Goal: Transaction & Acquisition: Purchase product/service

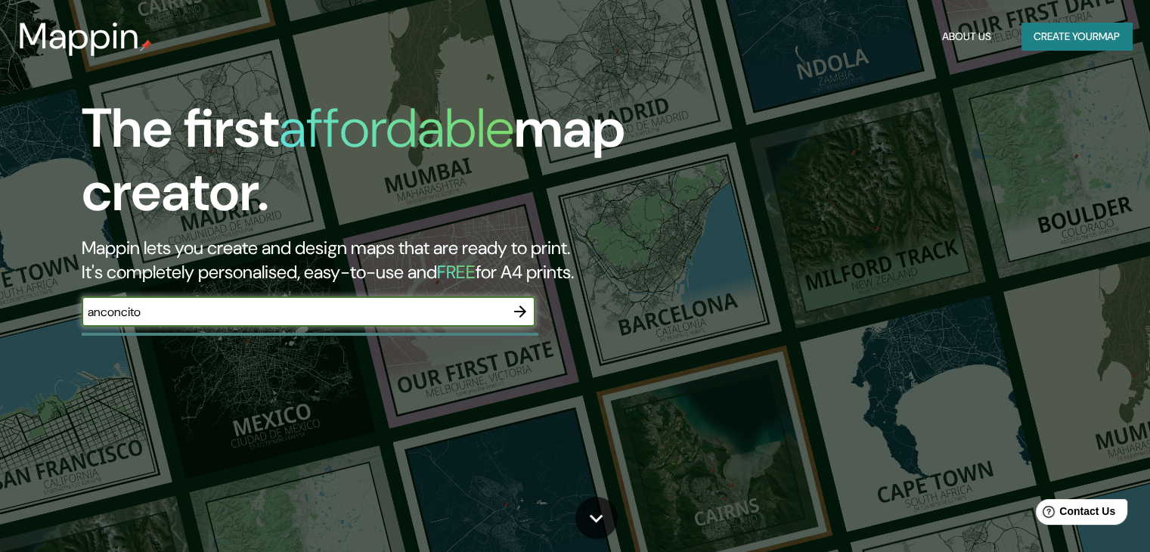
type input "anconcito"
click at [510, 306] on button "button" at bounding box center [520, 311] width 30 height 30
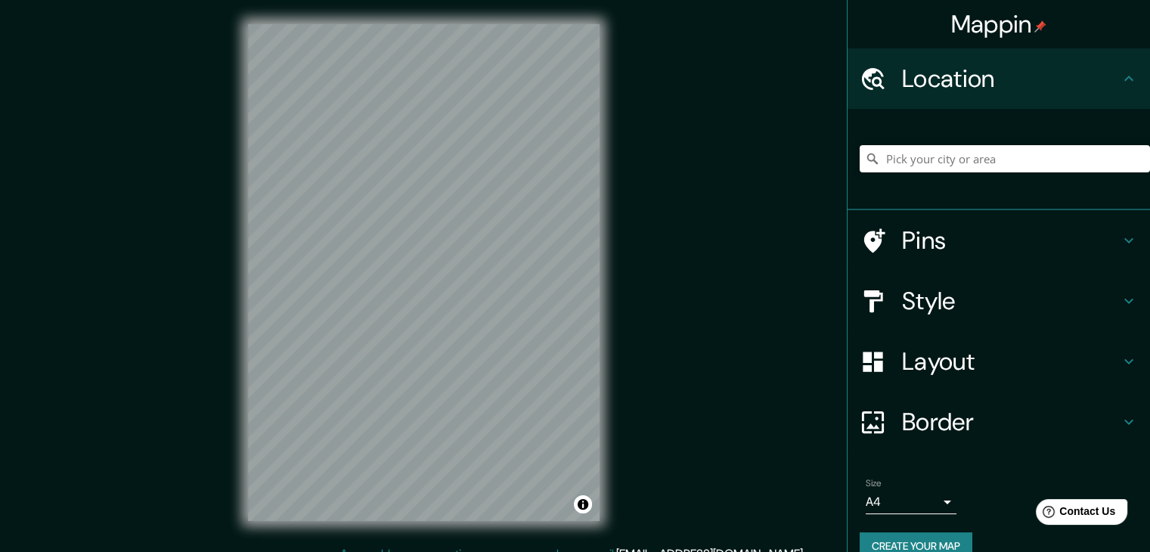
click at [946, 283] on div "Style" at bounding box center [998, 301] width 302 height 60
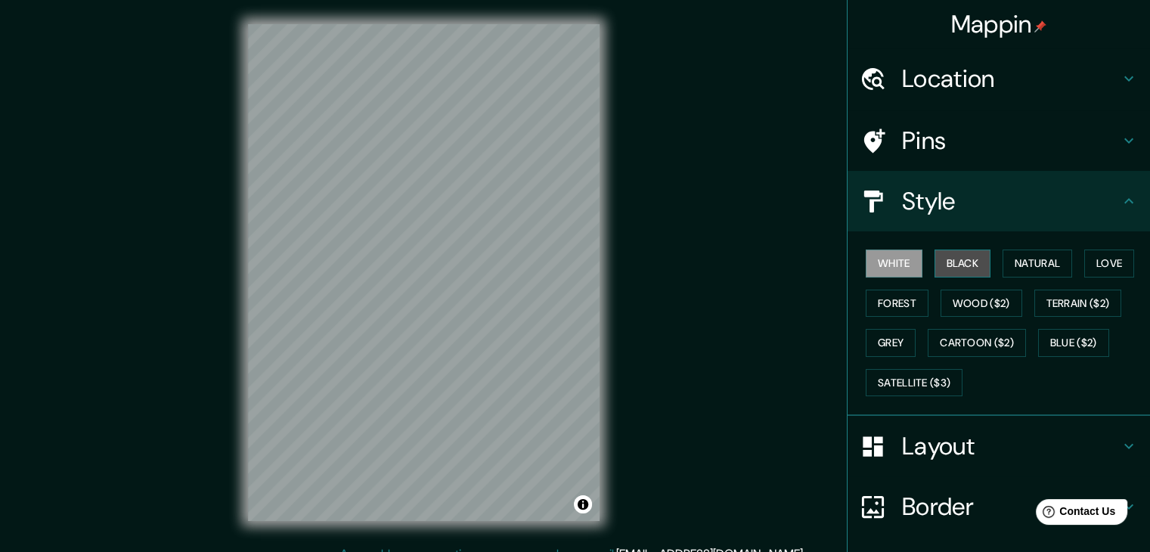
click at [946, 261] on button "Black" at bounding box center [962, 263] width 57 height 28
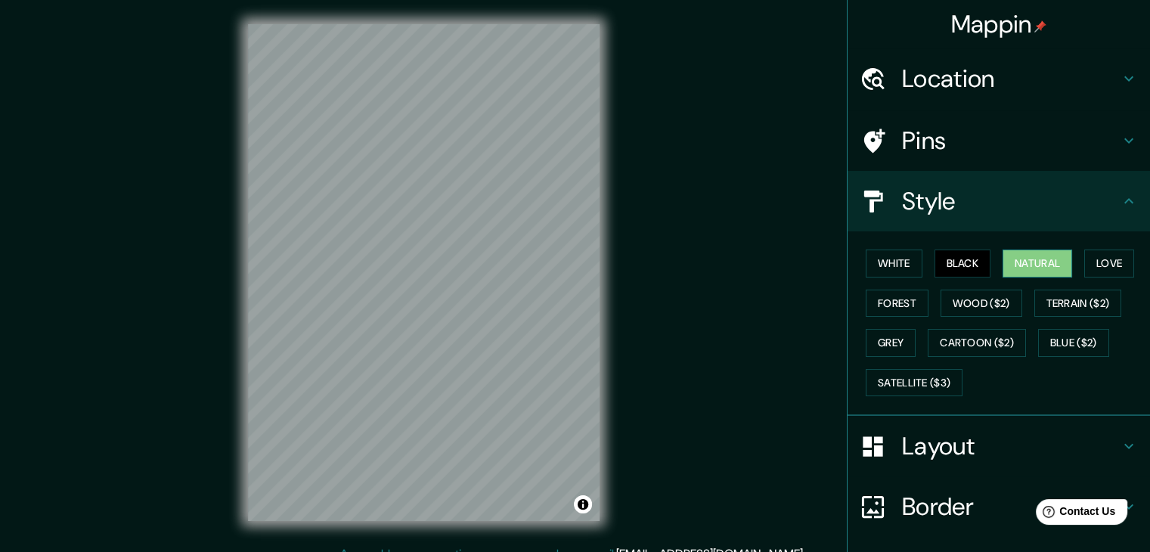
click at [1002, 252] on button "Natural" at bounding box center [1037, 263] width 70 height 28
click at [1115, 252] on button "Love" at bounding box center [1109, 263] width 50 height 28
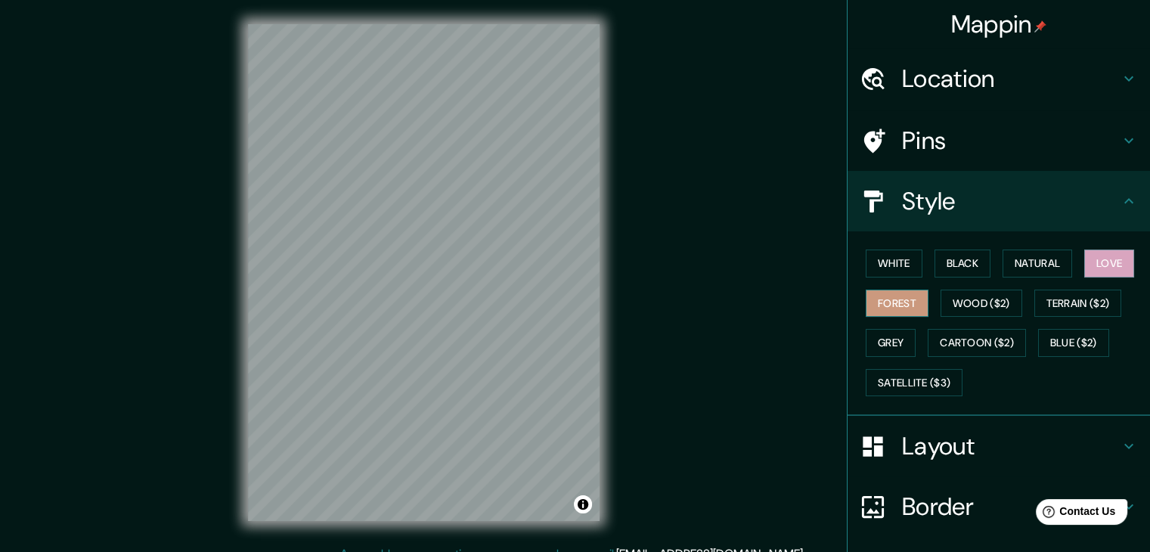
click at [884, 293] on button "Forest" at bounding box center [896, 303] width 63 height 28
click at [954, 297] on button "Wood ($2)" at bounding box center [981, 303] width 82 height 28
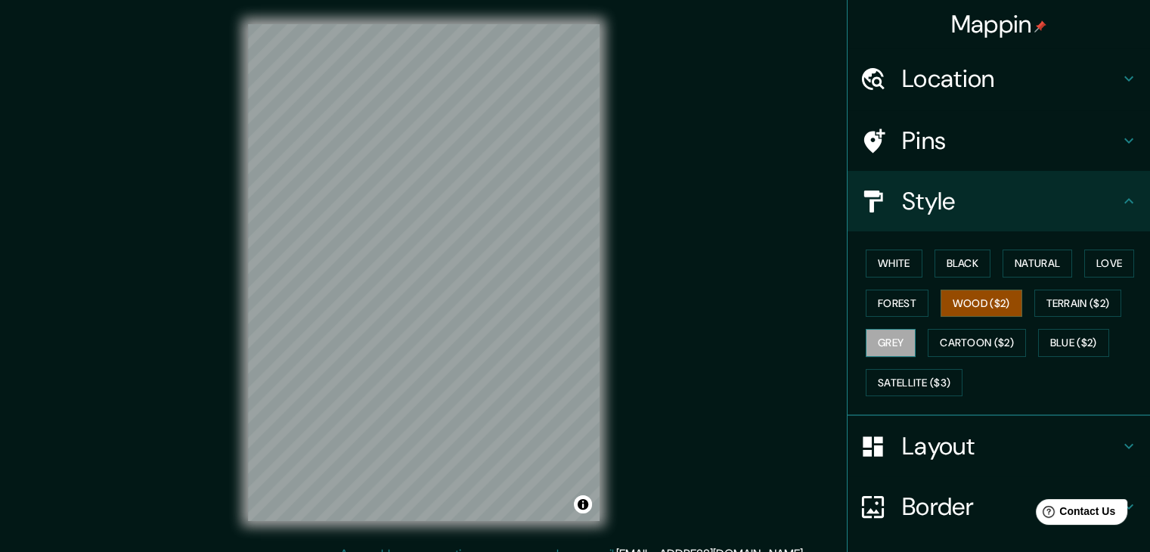
click at [878, 341] on button "Grey" at bounding box center [890, 343] width 50 height 28
click at [889, 291] on button "Forest" at bounding box center [896, 303] width 63 height 28
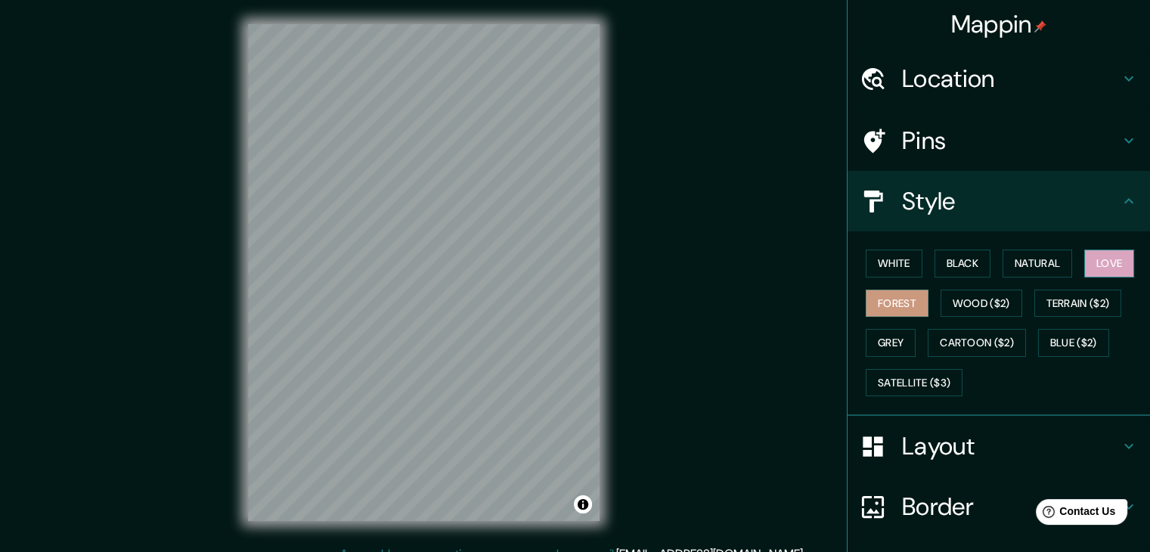
click at [1088, 273] on button "Love" at bounding box center [1109, 263] width 50 height 28
click at [1010, 265] on button "Natural" at bounding box center [1037, 263] width 70 height 28
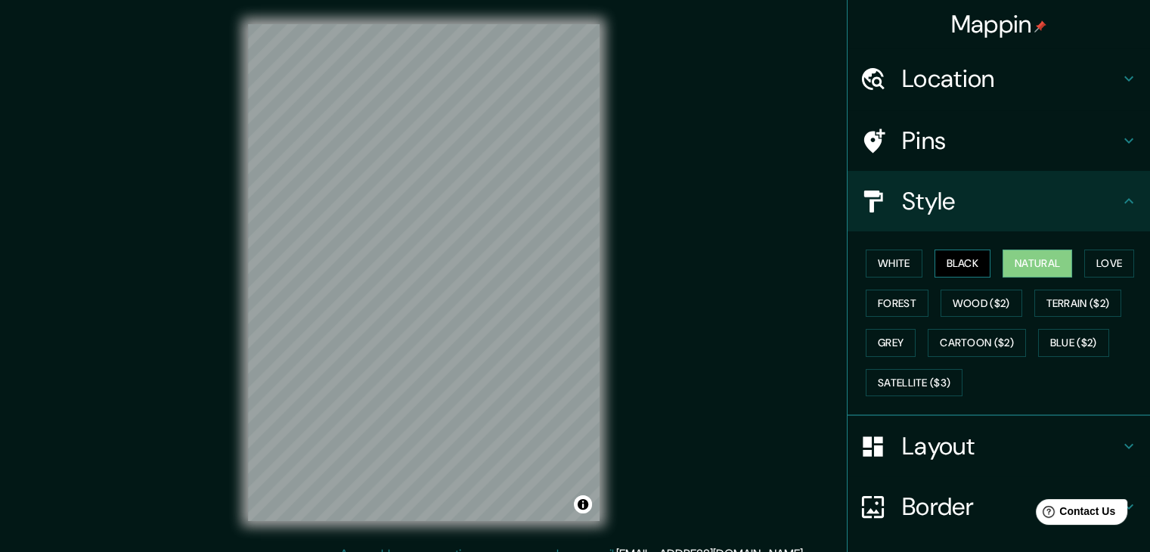
click at [948, 263] on button "Black" at bounding box center [962, 263] width 57 height 28
click at [896, 264] on button "White" at bounding box center [893, 263] width 57 height 28
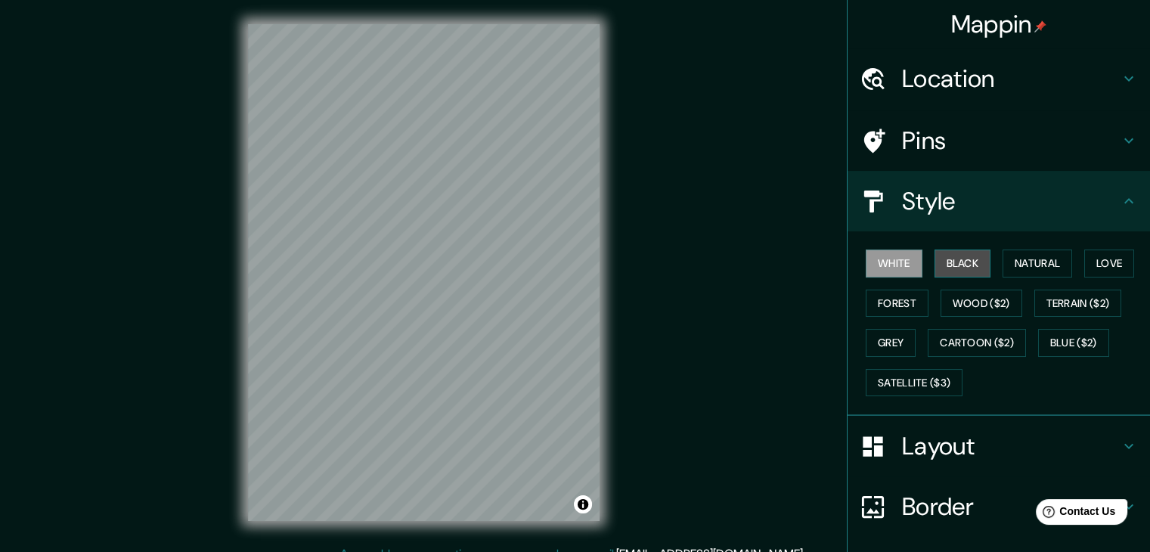
click at [965, 257] on button "Black" at bounding box center [962, 263] width 57 height 28
click at [877, 267] on button "White" at bounding box center [893, 263] width 57 height 28
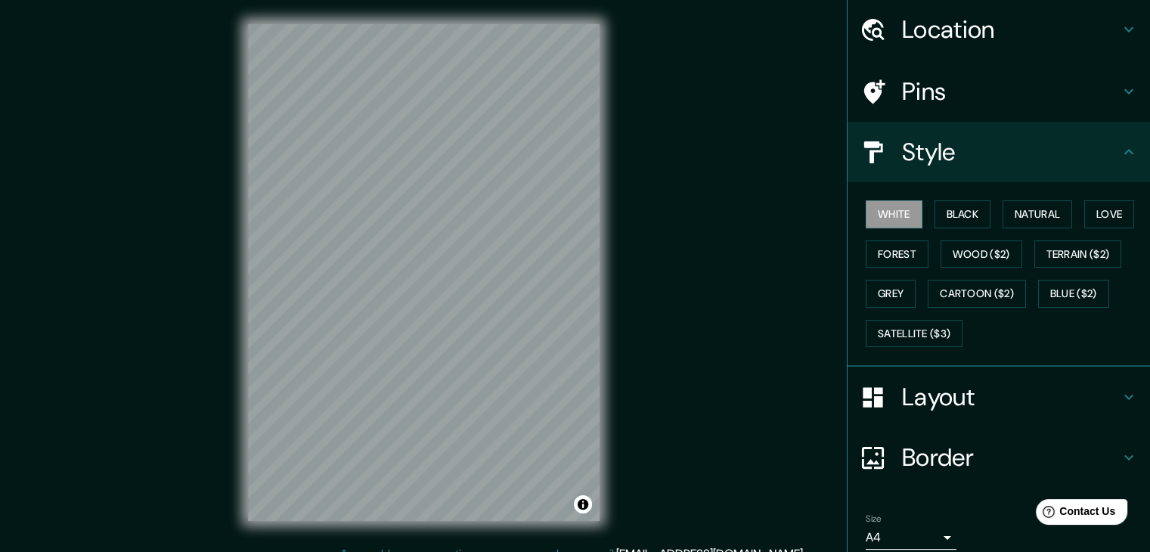
scroll to position [76, 0]
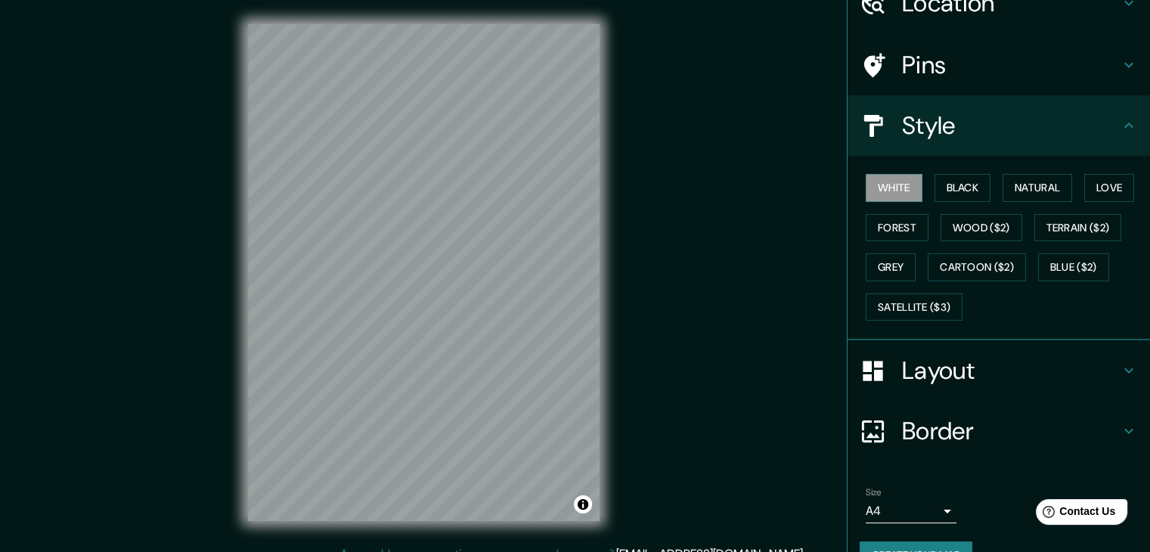
click at [974, 372] on h4 "Layout" at bounding box center [1011, 370] width 218 height 30
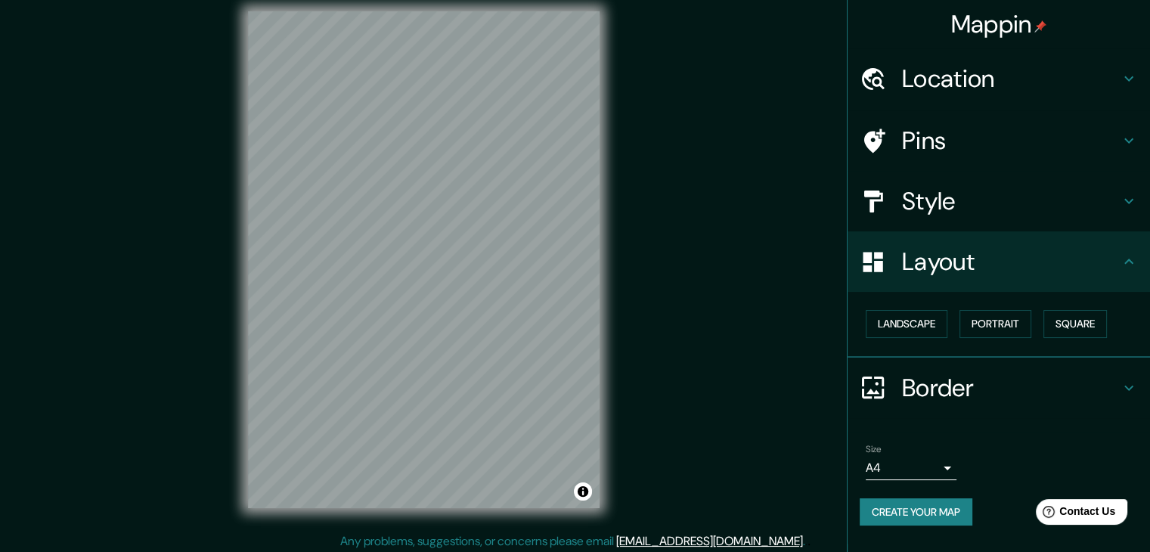
scroll to position [17, 0]
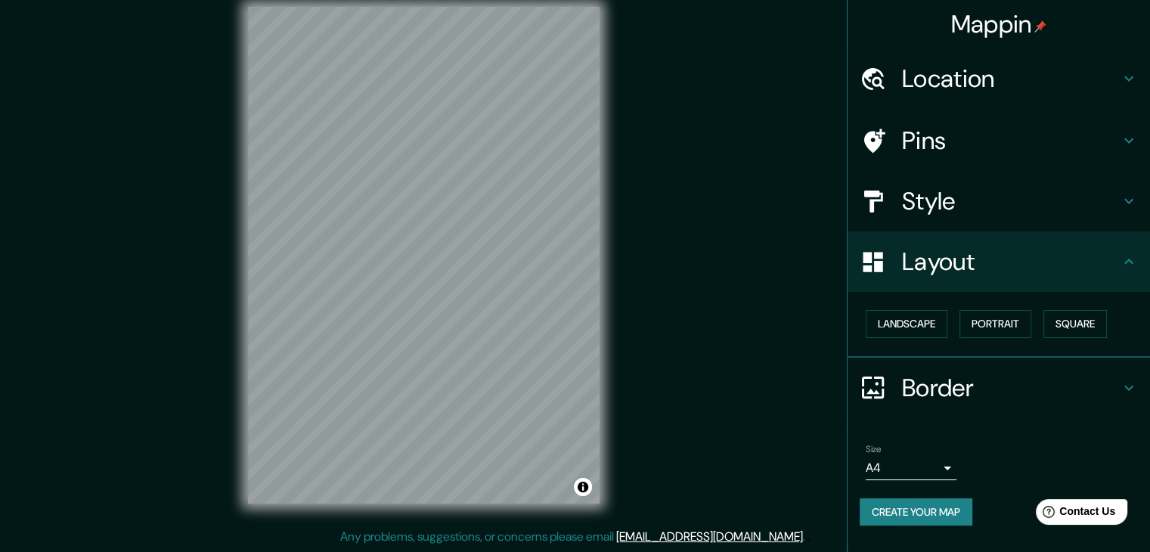
click at [939, 466] on body "Mappin Location Pins Style Layout Landscape Portrait Square Border Choose a bor…" at bounding box center [575, 259] width 1150 height 552
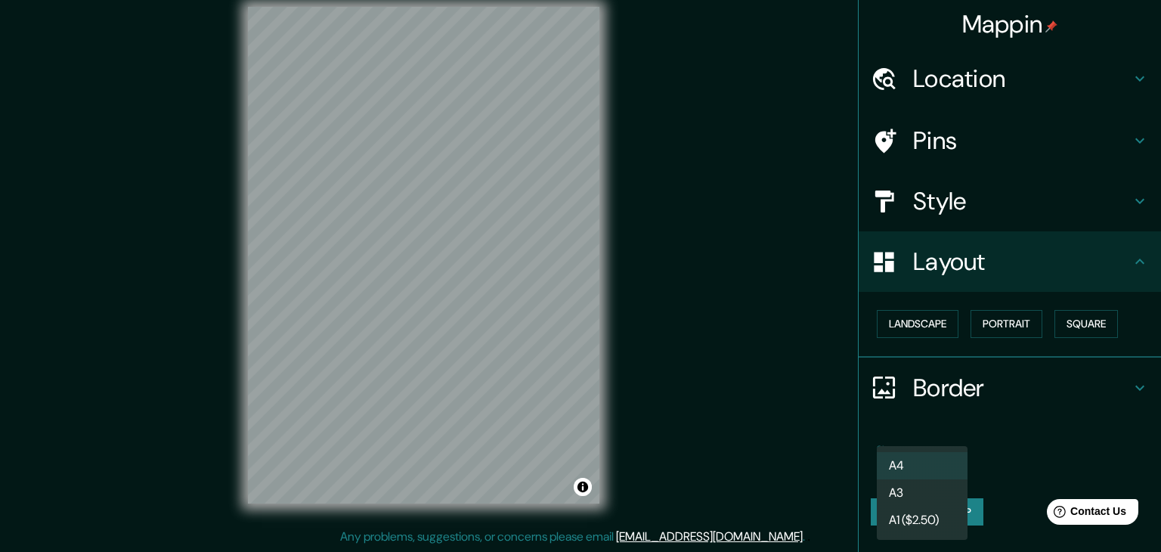
click at [933, 407] on div at bounding box center [580, 276] width 1161 height 552
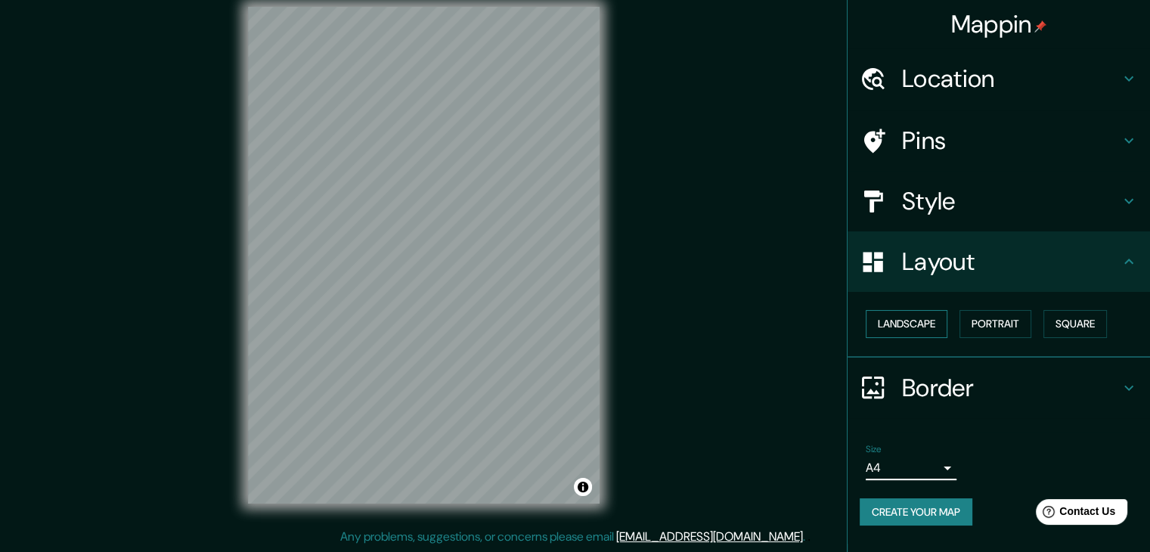
click at [899, 314] on button "Landscape" at bounding box center [906, 324] width 82 height 28
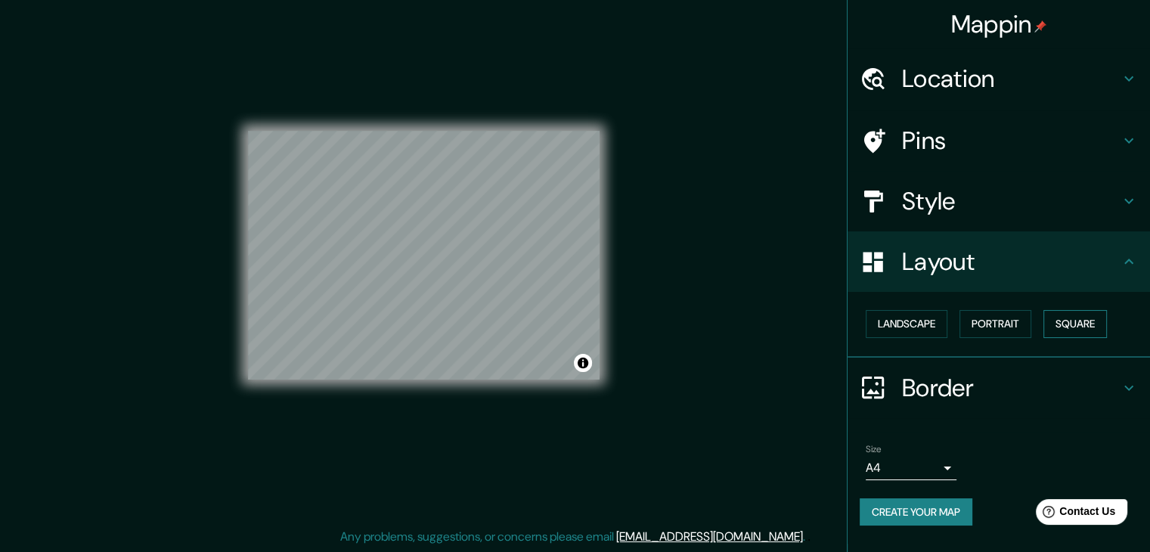
click at [1069, 326] on button "Square" at bounding box center [1074, 324] width 63 height 28
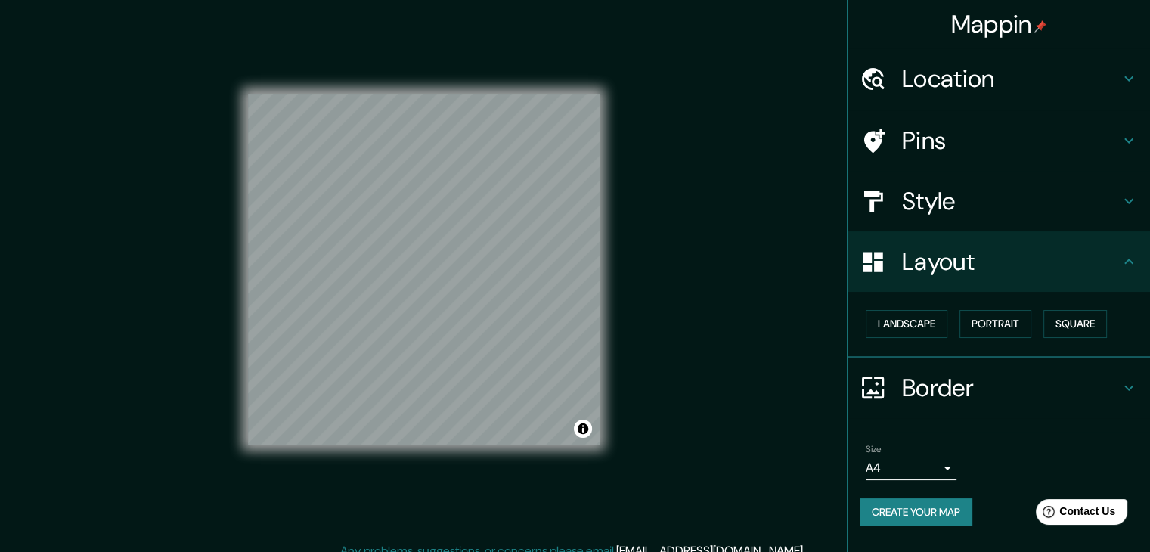
scroll to position [0, 0]
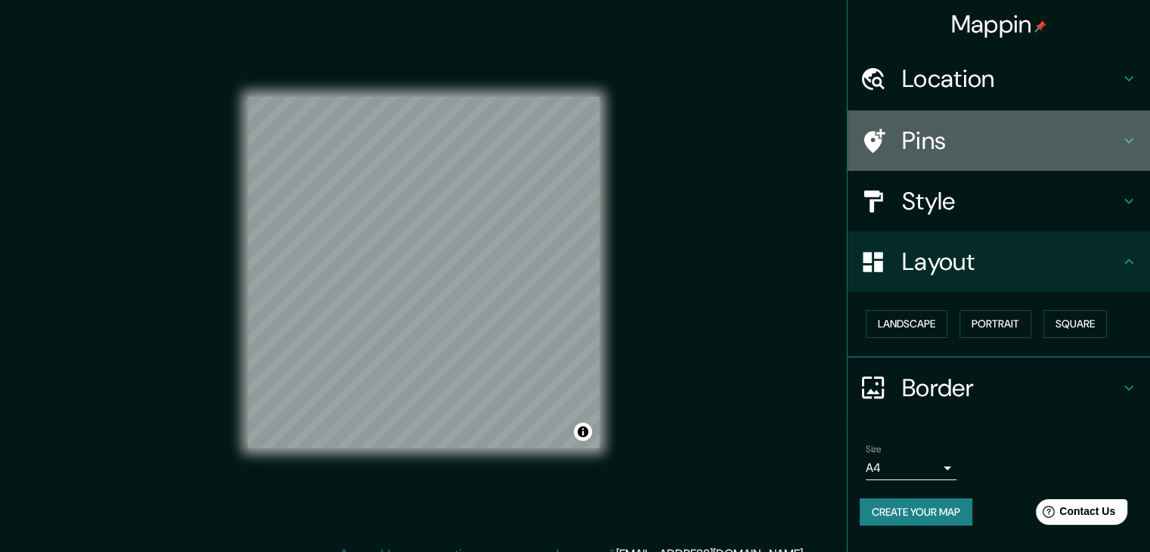
click at [970, 137] on h4 "Pins" at bounding box center [1011, 140] width 218 height 30
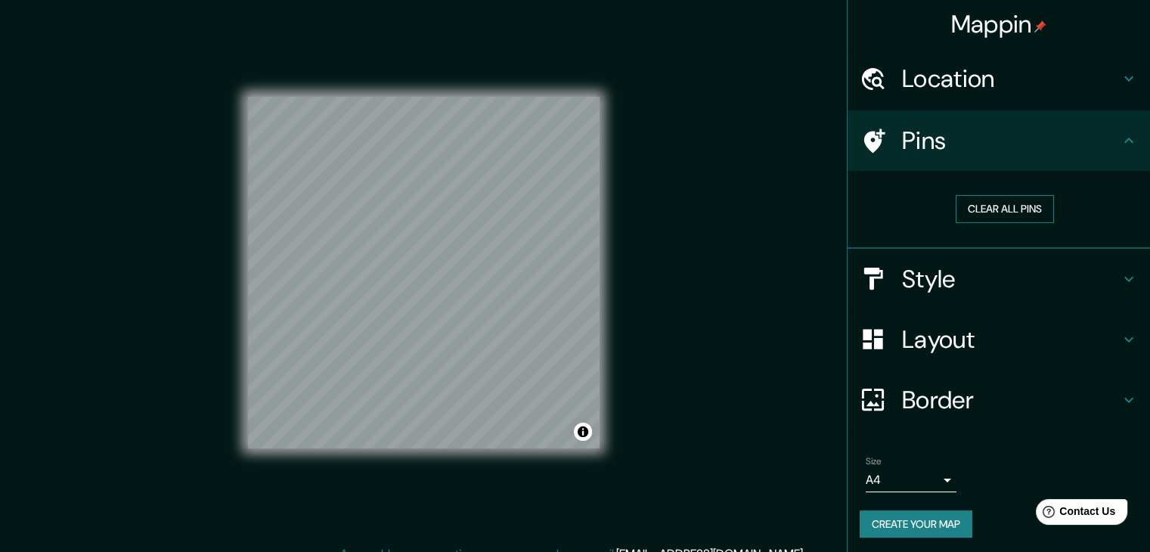
click at [987, 210] on button "Clear all pins" at bounding box center [1004, 209] width 98 height 28
click at [905, 147] on h4 "Pins" at bounding box center [1011, 140] width 218 height 30
click at [970, 204] on button "Clear all pins" at bounding box center [1004, 209] width 98 height 28
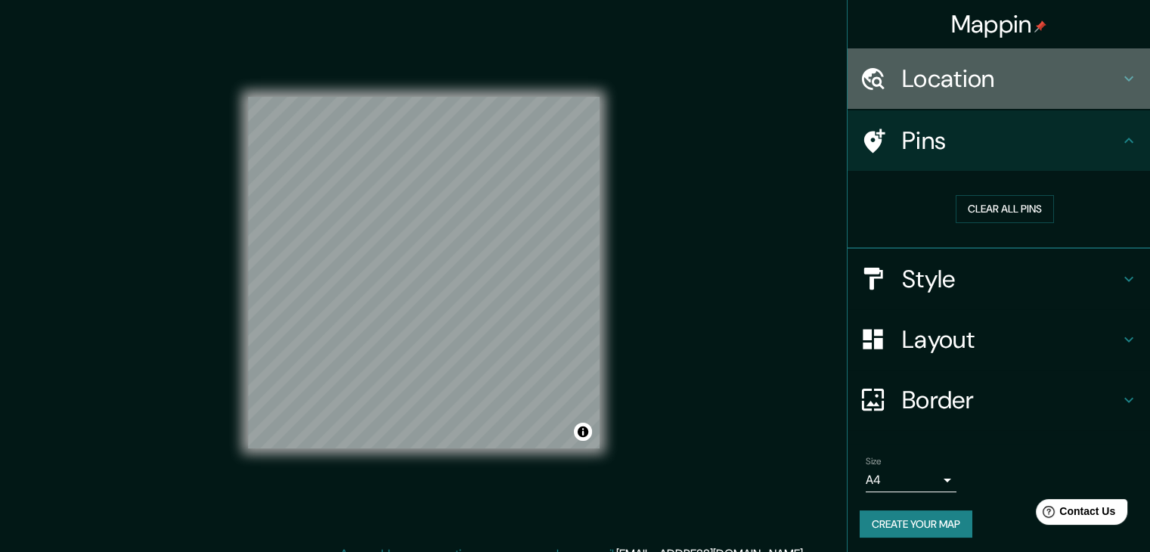
click at [995, 70] on h4 "Location" at bounding box center [1011, 78] width 218 height 30
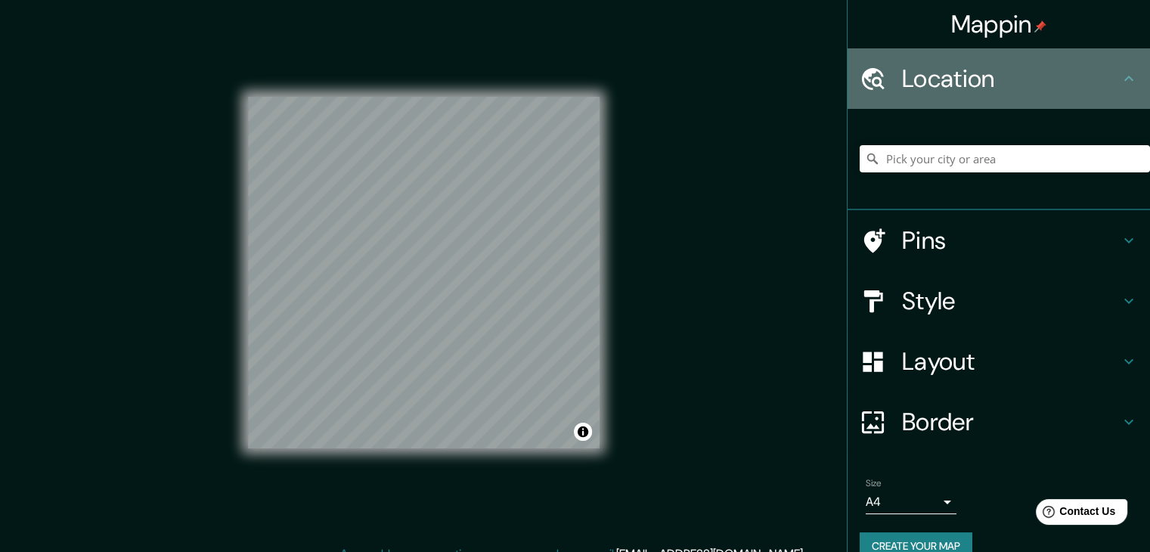
click at [995, 71] on h4 "Location" at bounding box center [1011, 78] width 218 height 30
